Goal: Check status

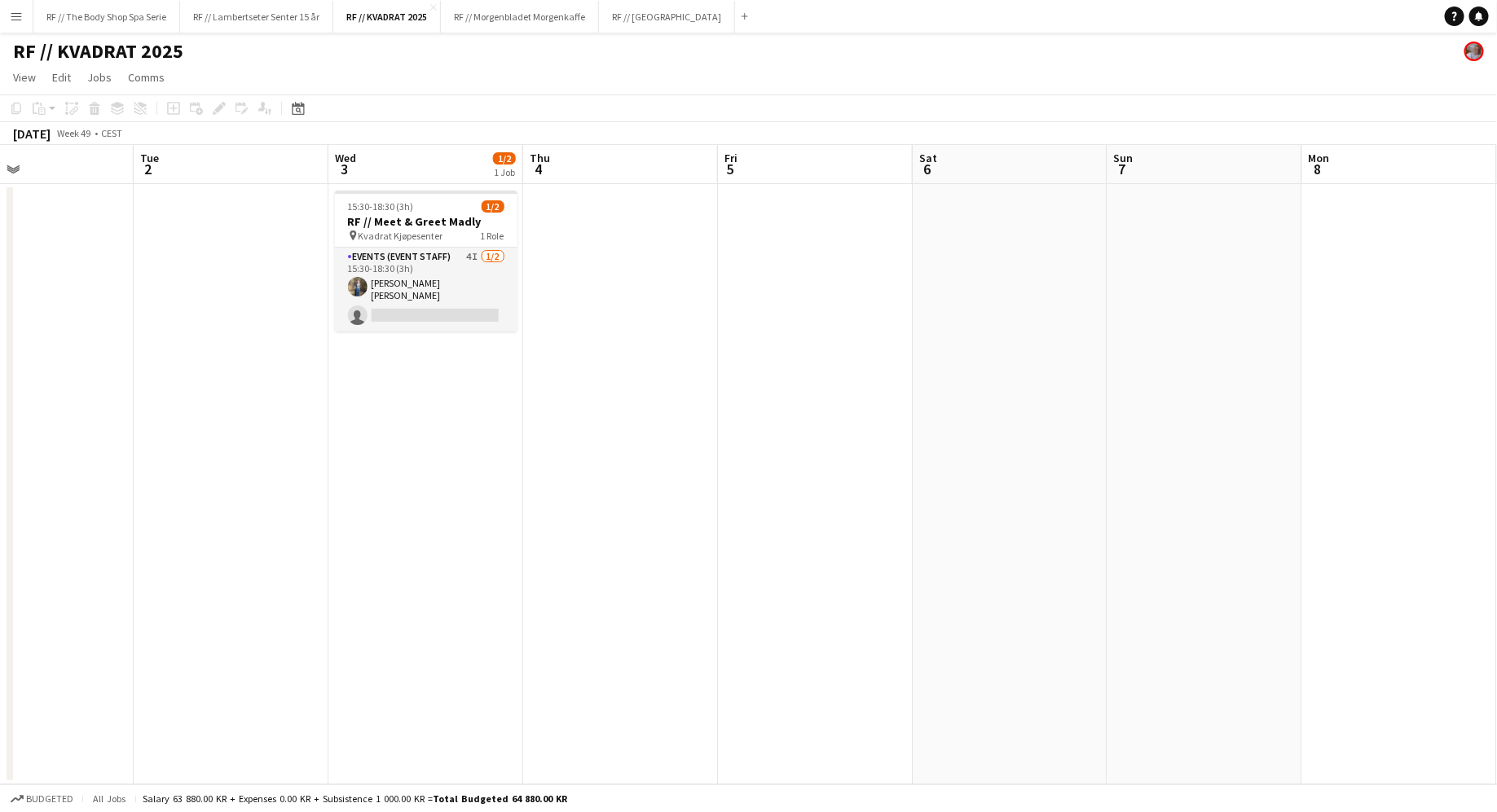
scroll to position [0, 461]
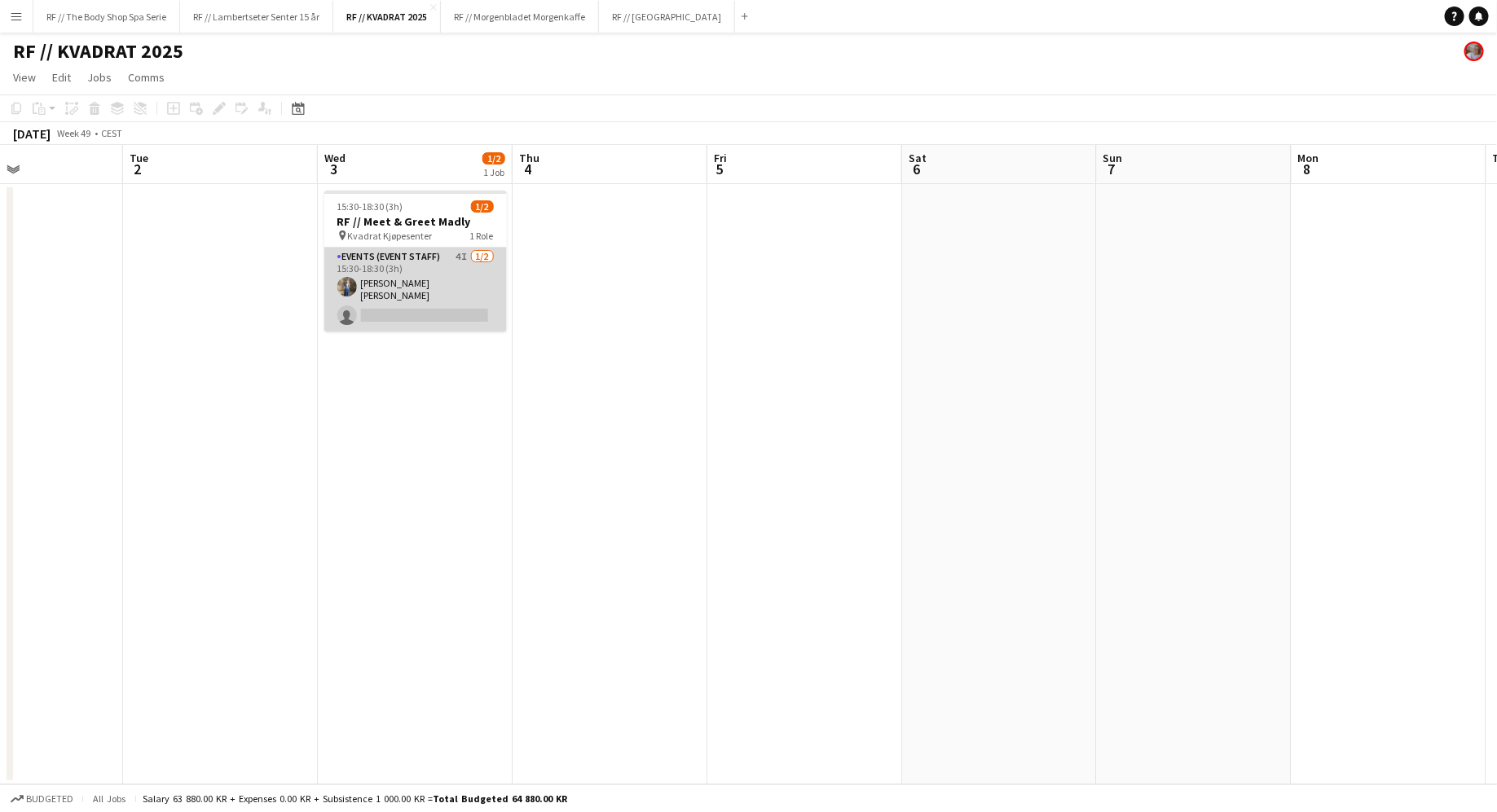
click at [413, 268] on app-card-role "Events (Event Staff) 4I [DATE] 15:30-18:30 (3h) [PERSON_NAME] [PERSON_NAME] sin…" at bounding box center [415, 289] width 183 height 84
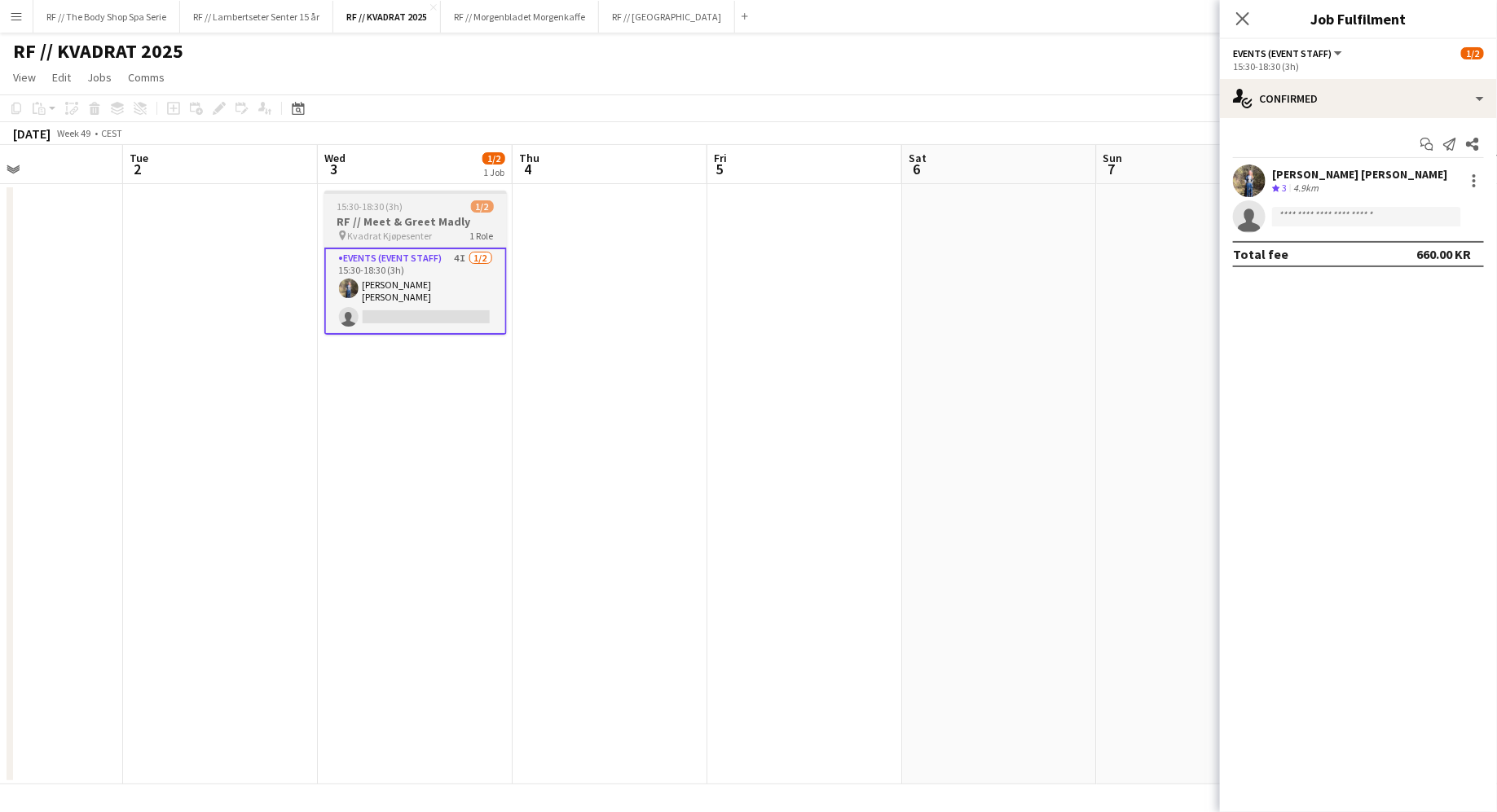
click at [409, 241] on div "pin Kvadrat Kjøpesenter 1 Role" at bounding box center [415, 235] width 183 height 13
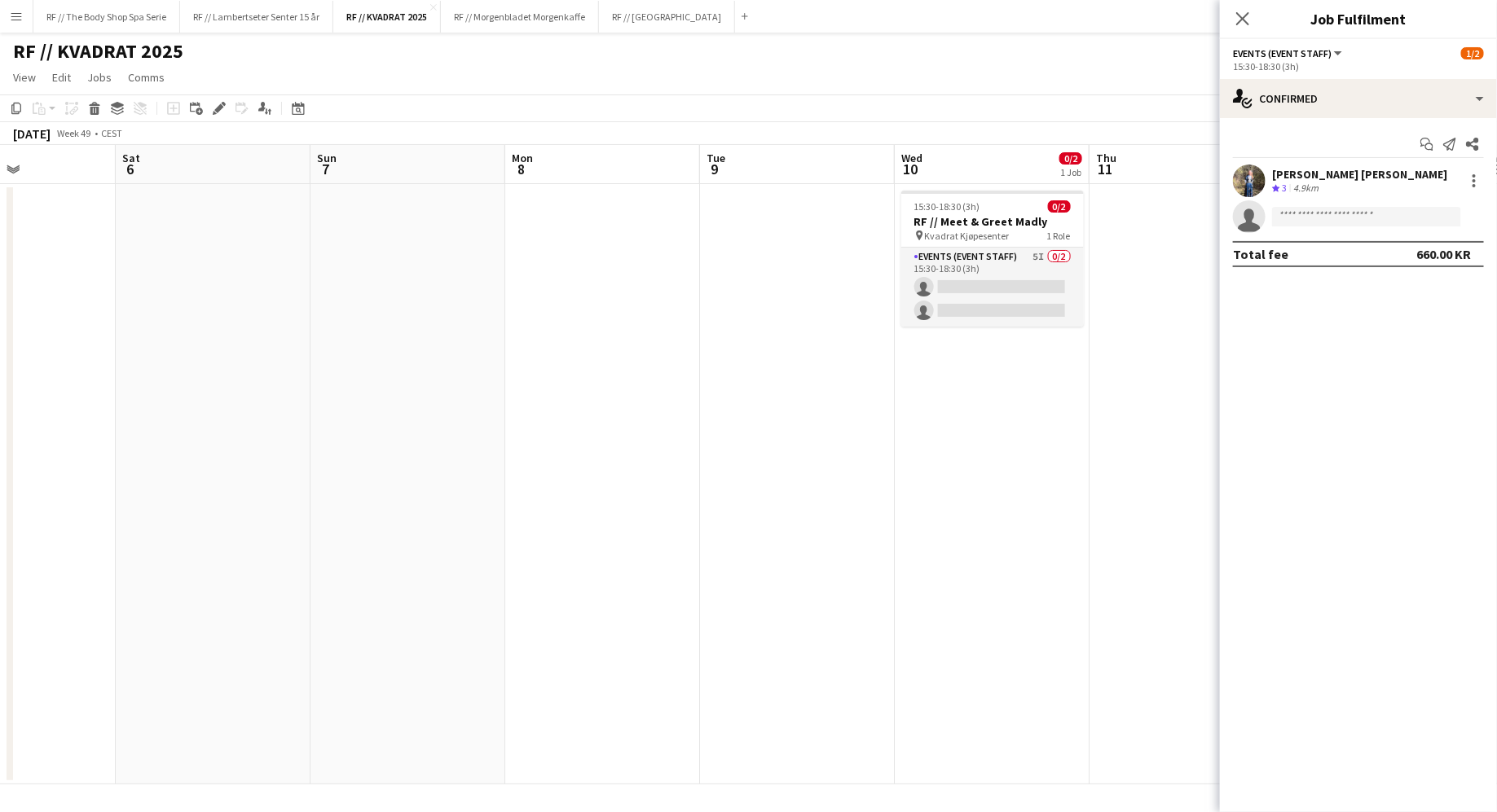
scroll to position [0, 412]
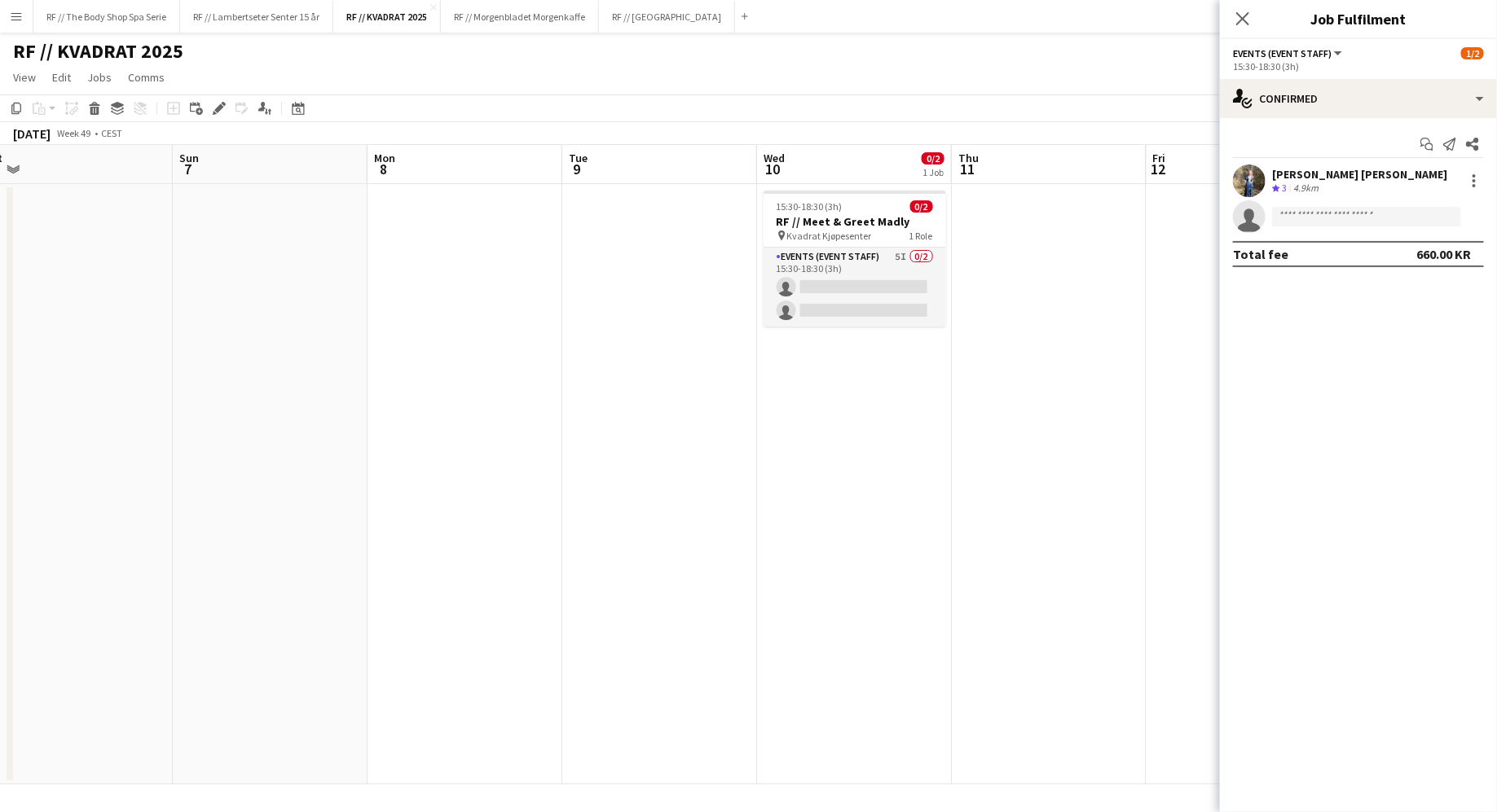
click at [1346, 179] on div "[PERSON_NAME] [PERSON_NAME]" at bounding box center [1360, 174] width 175 height 15
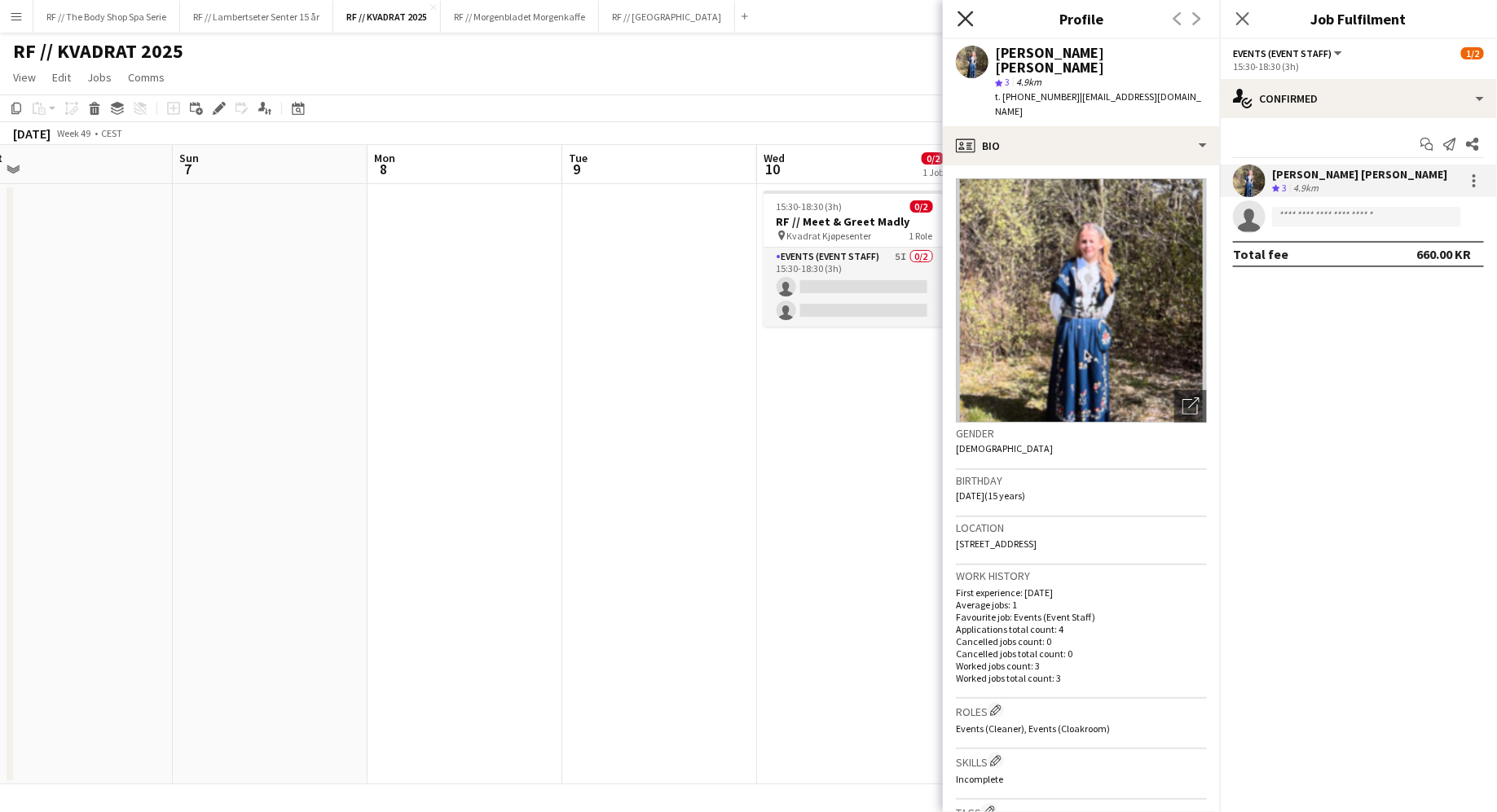
click at [960, 18] on icon "Close pop-in" at bounding box center [965, 18] width 15 height 15
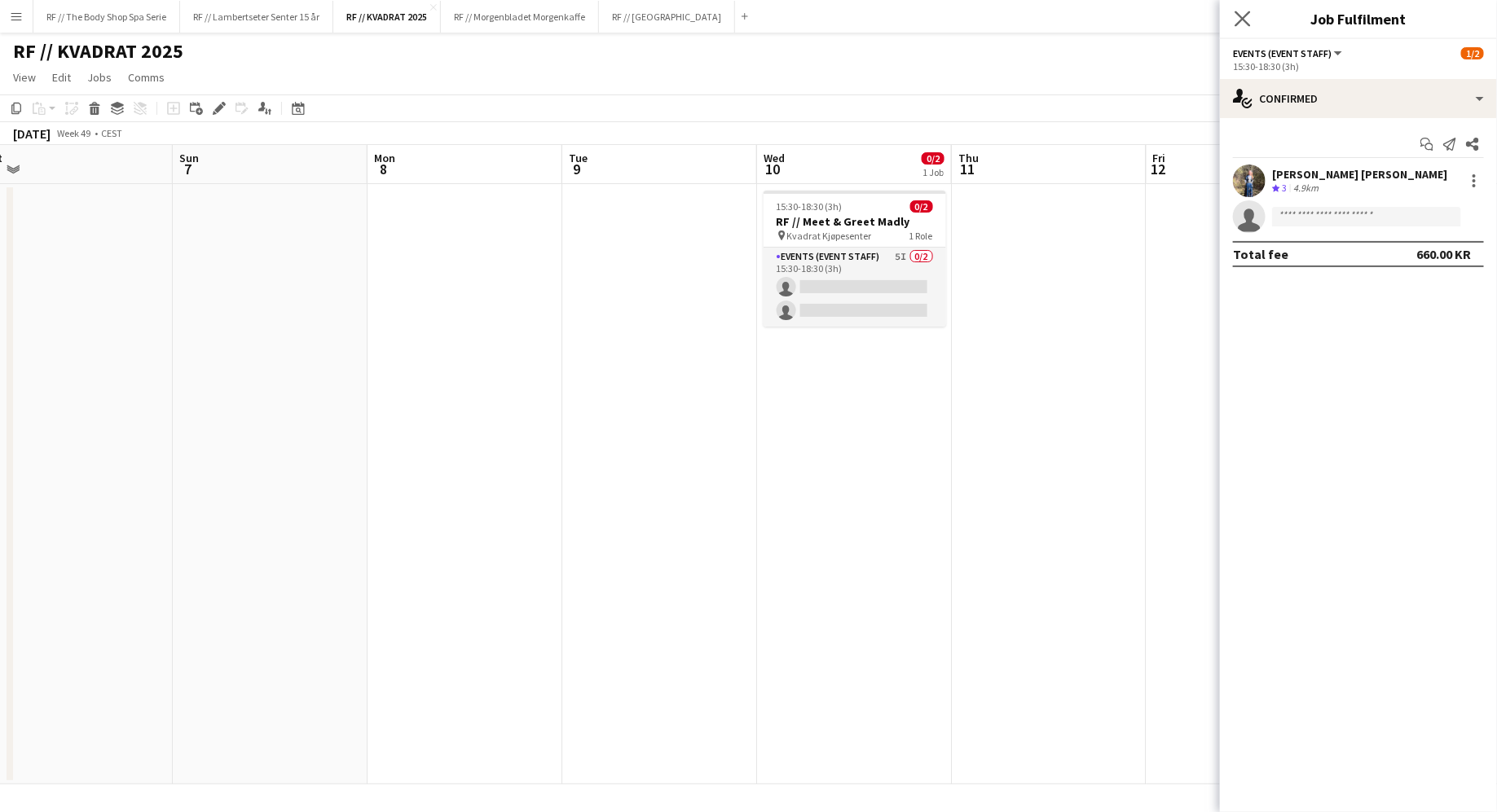
click at [1250, 19] on icon "Close pop-in" at bounding box center [1242, 18] width 15 height 15
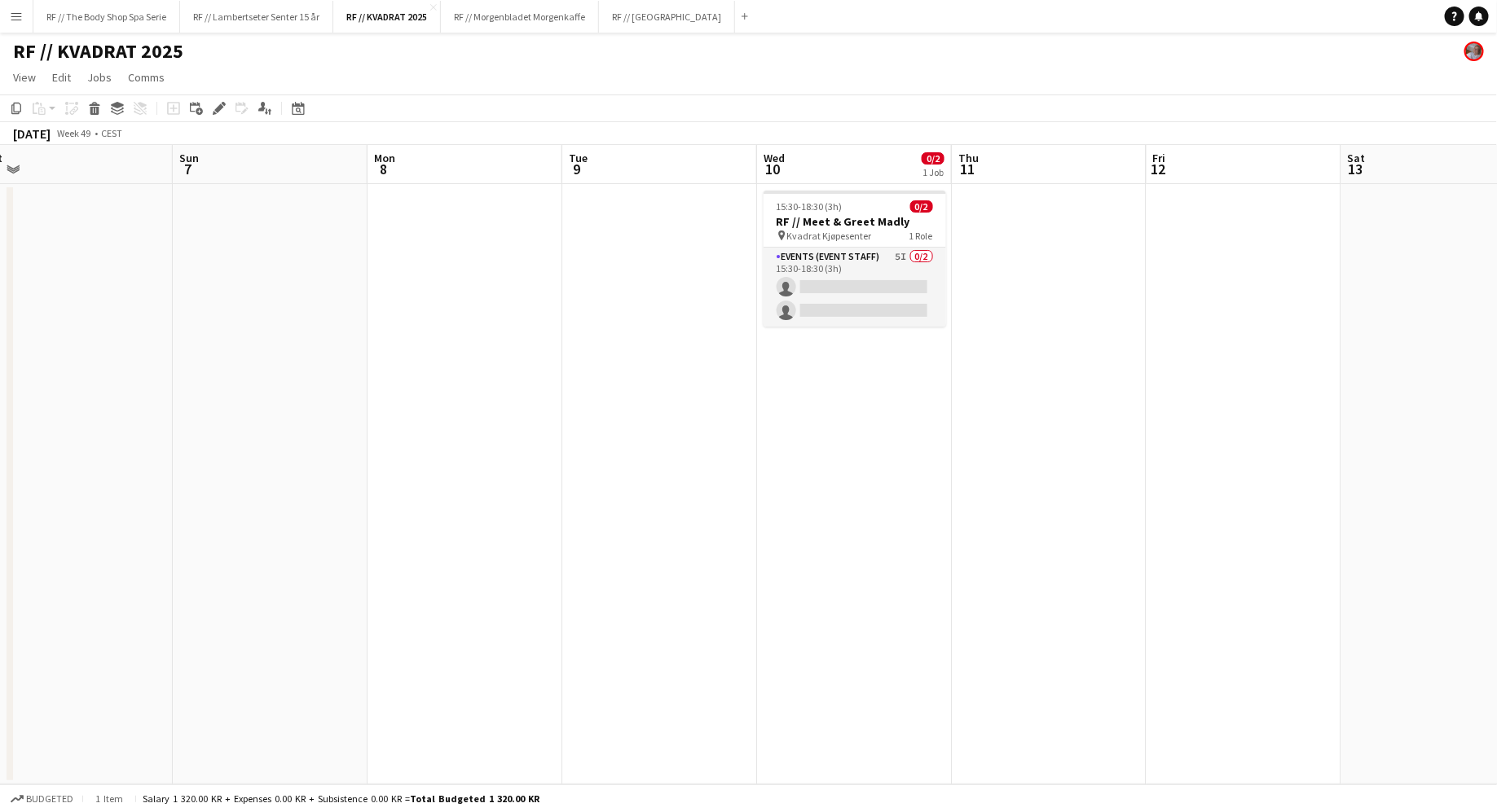
click at [835, 472] on app-date-cell "15:30-18:30 (3h) 0/2 RF // Meet & Greet Madly pin Kvadrat Kjøpesenter 1 Role Ev…" at bounding box center [854, 484] width 195 height 600
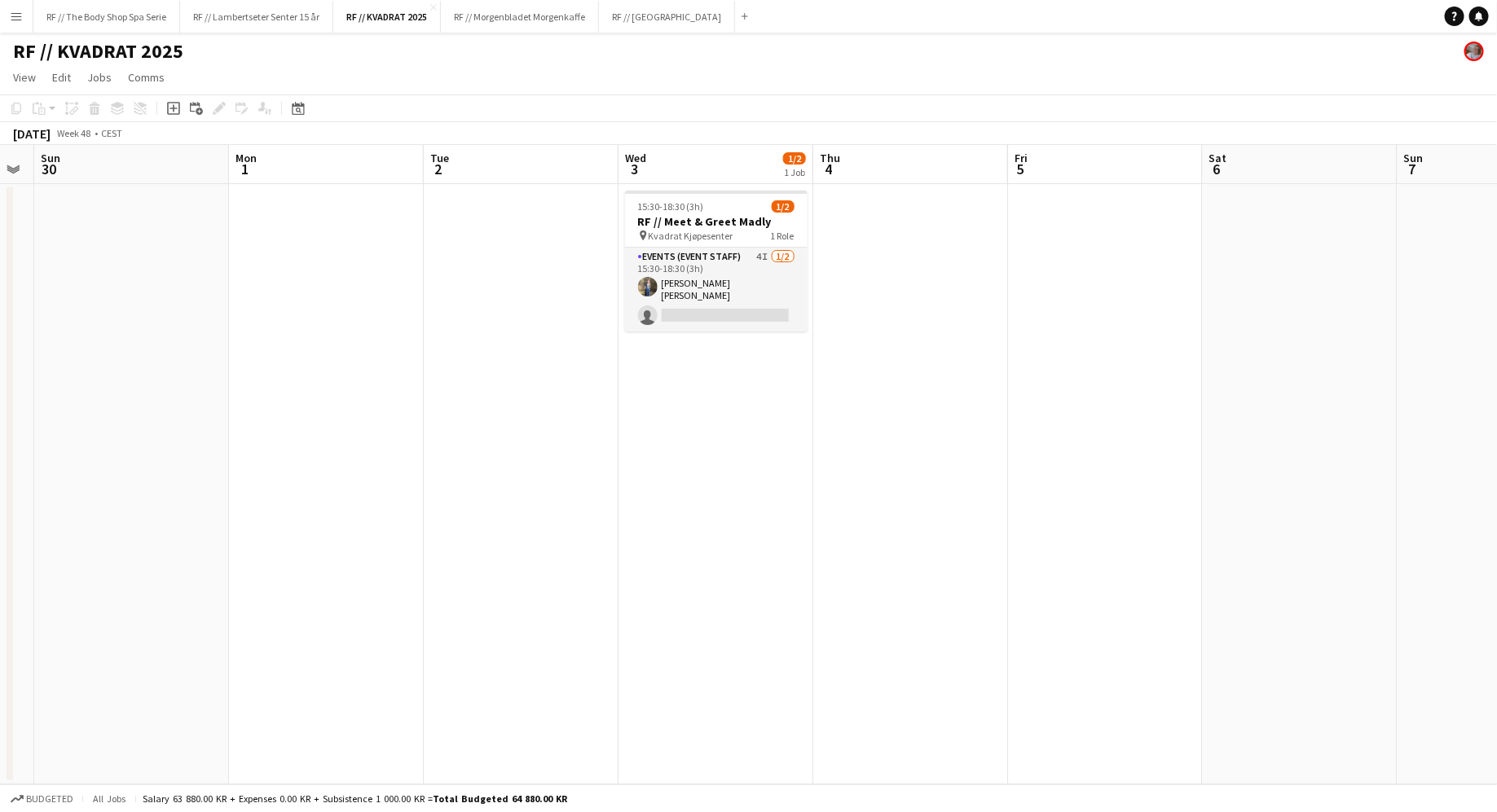
scroll to position [0, 448]
